Goal: Information Seeking & Learning: Find specific fact

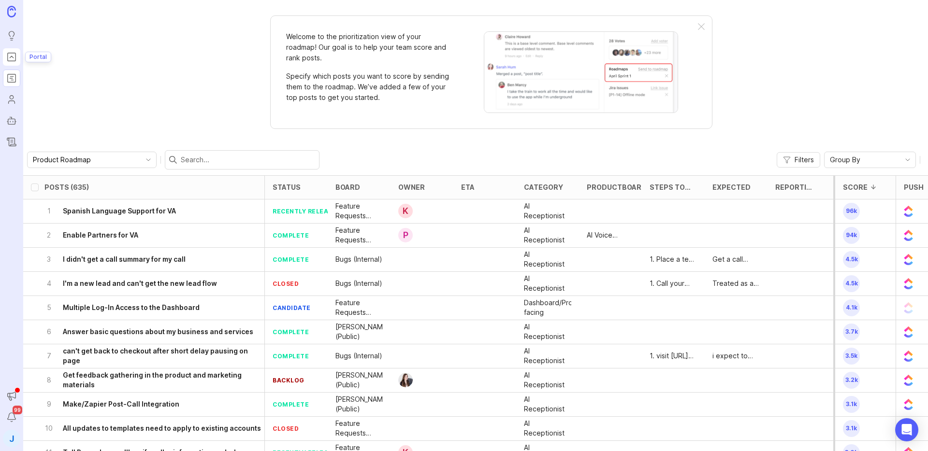
click at [7, 61] on icon "Portal" at bounding box center [11, 57] width 11 height 12
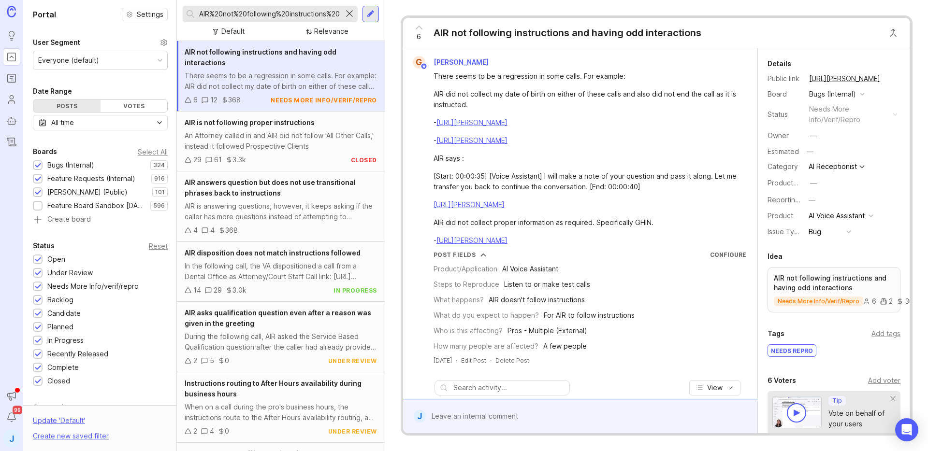
click at [350, 14] on div at bounding box center [350, 14] width 12 height 13
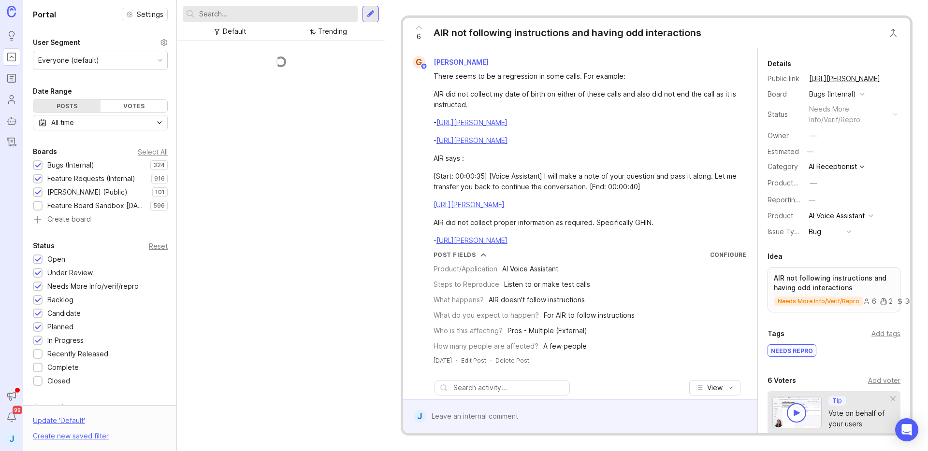
click at [194, 14] on div at bounding box center [270, 14] width 175 height 16
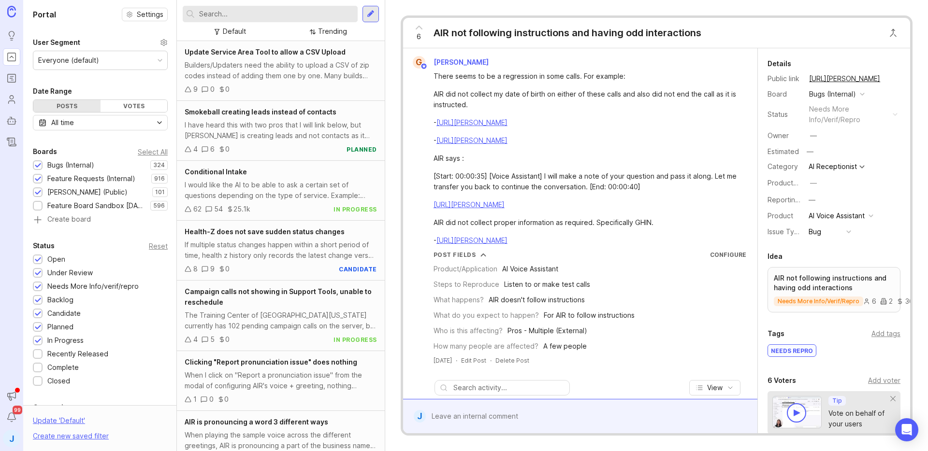
click at [215, 16] on input "text" at bounding box center [276, 14] width 155 height 11
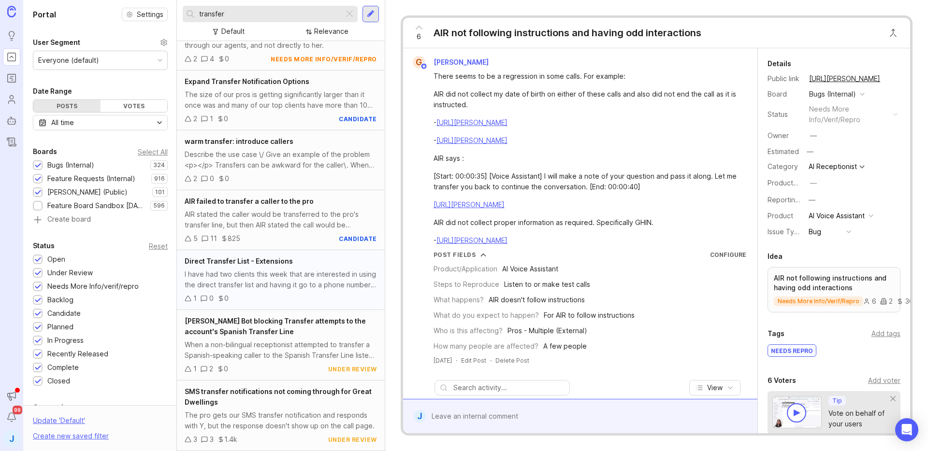
scroll to position [301, 0]
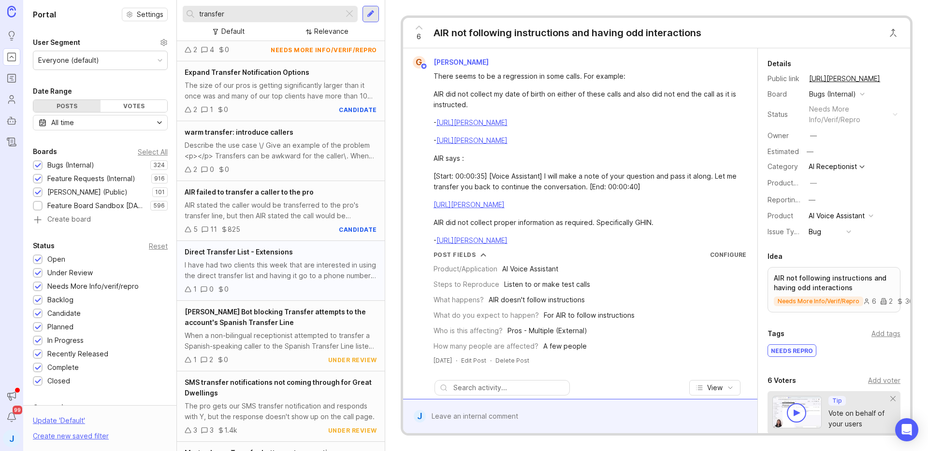
click at [304, 276] on div "I have had two clients this week that are interested in using the direct transf…" at bounding box center [281, 270] width 192 height 21
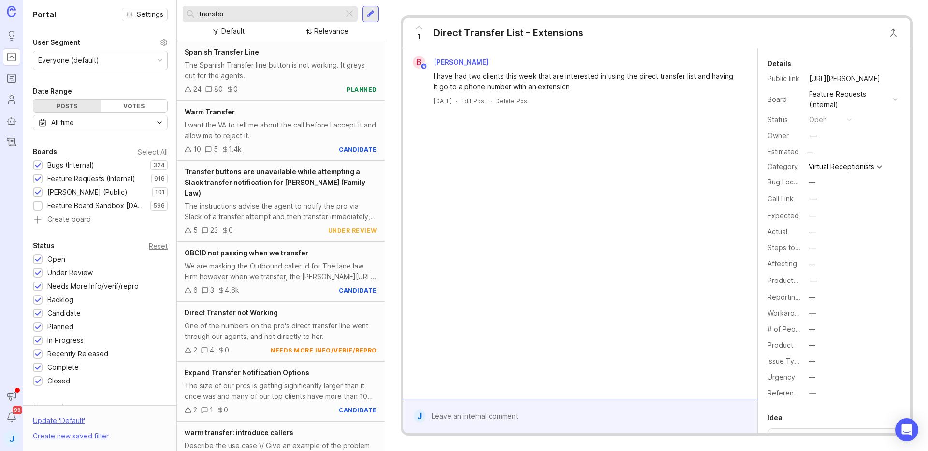
click at [235, 10] on input "transfer" at bounding box center [269, 14] width 141 height 11
type input "t"
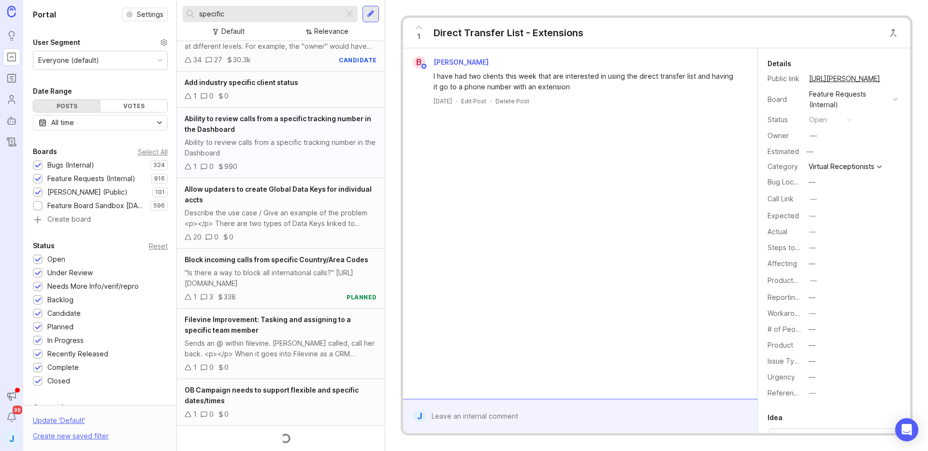
scroll to position [220, 0]
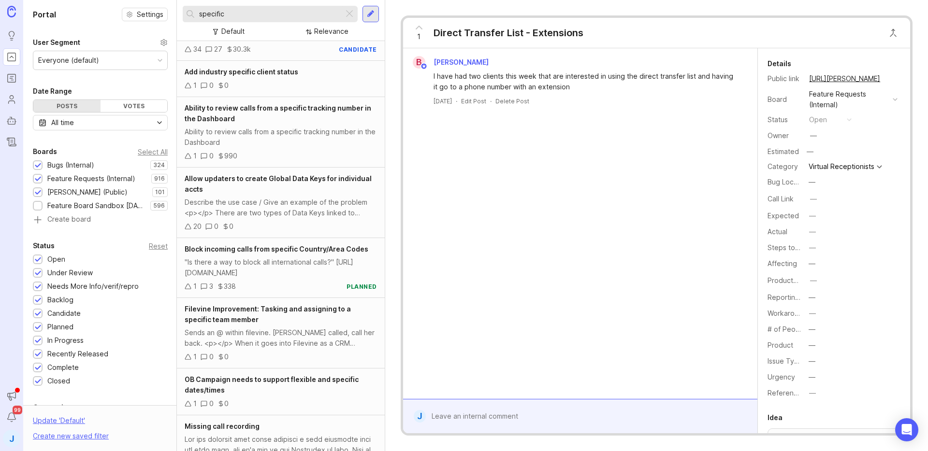
click at [271, 17] on input "specific" at bounding box center [269, 14] width 141 height 11
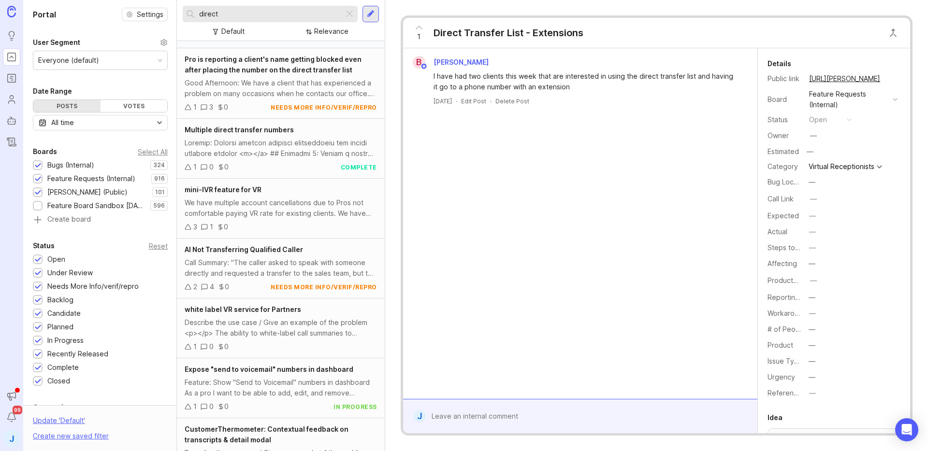
scroll to position [971, 0]
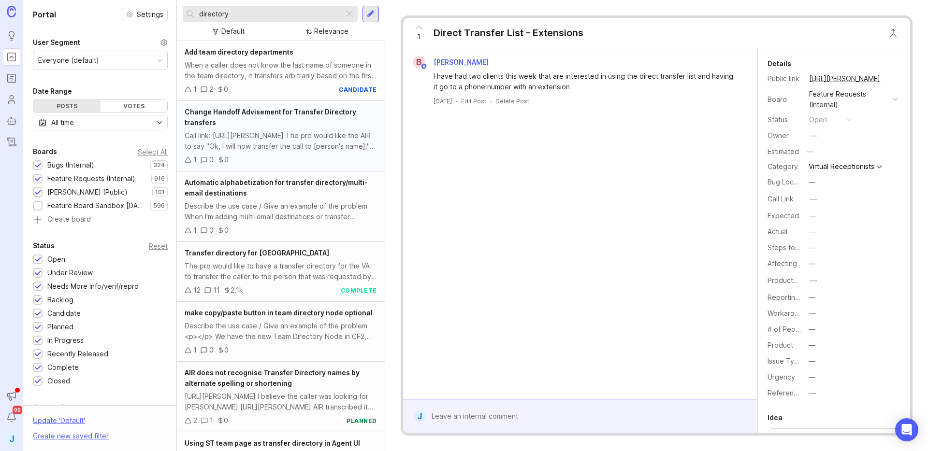
scroll to position [2, 0]
click at [238, 9] on input "directory" at bounding box center [269, 14] width 141 height 11
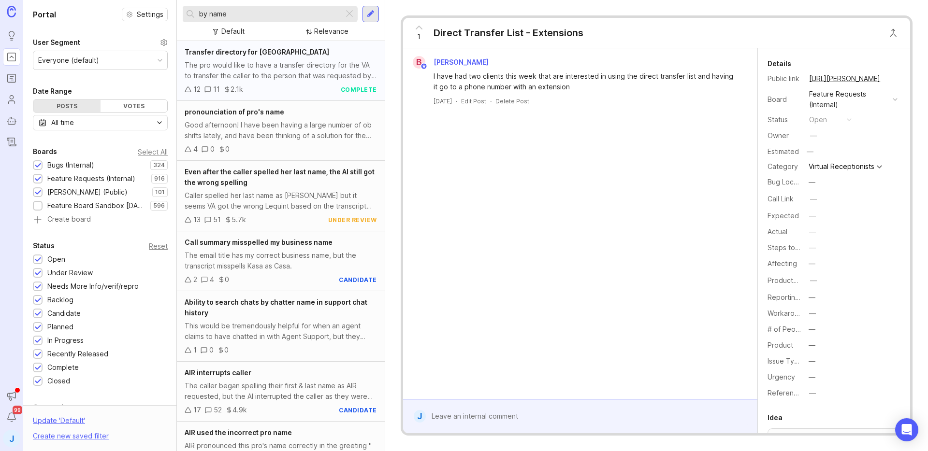
type input "by name"
click at [296, 92] on div "12 11 2.1k complete" at bounding box center [281, 89] width 192 height 11
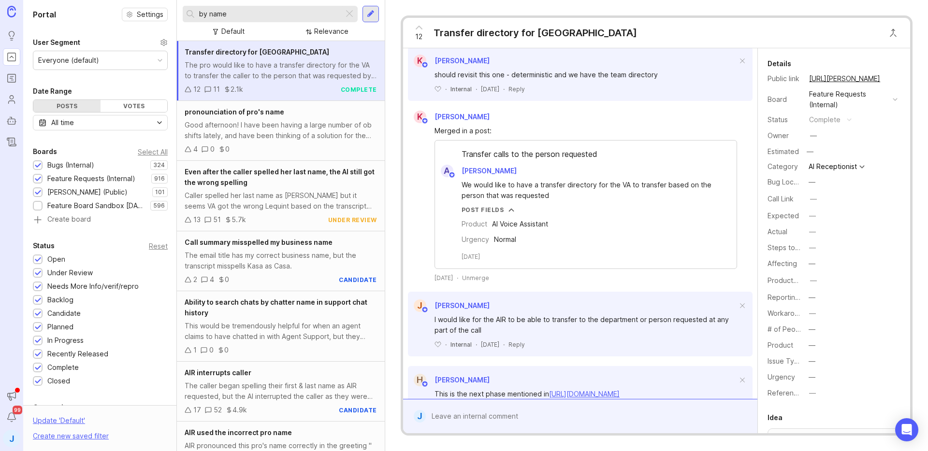
scroll to position [659, 0]
